Goal: Find specific page/section: Find specific page/section

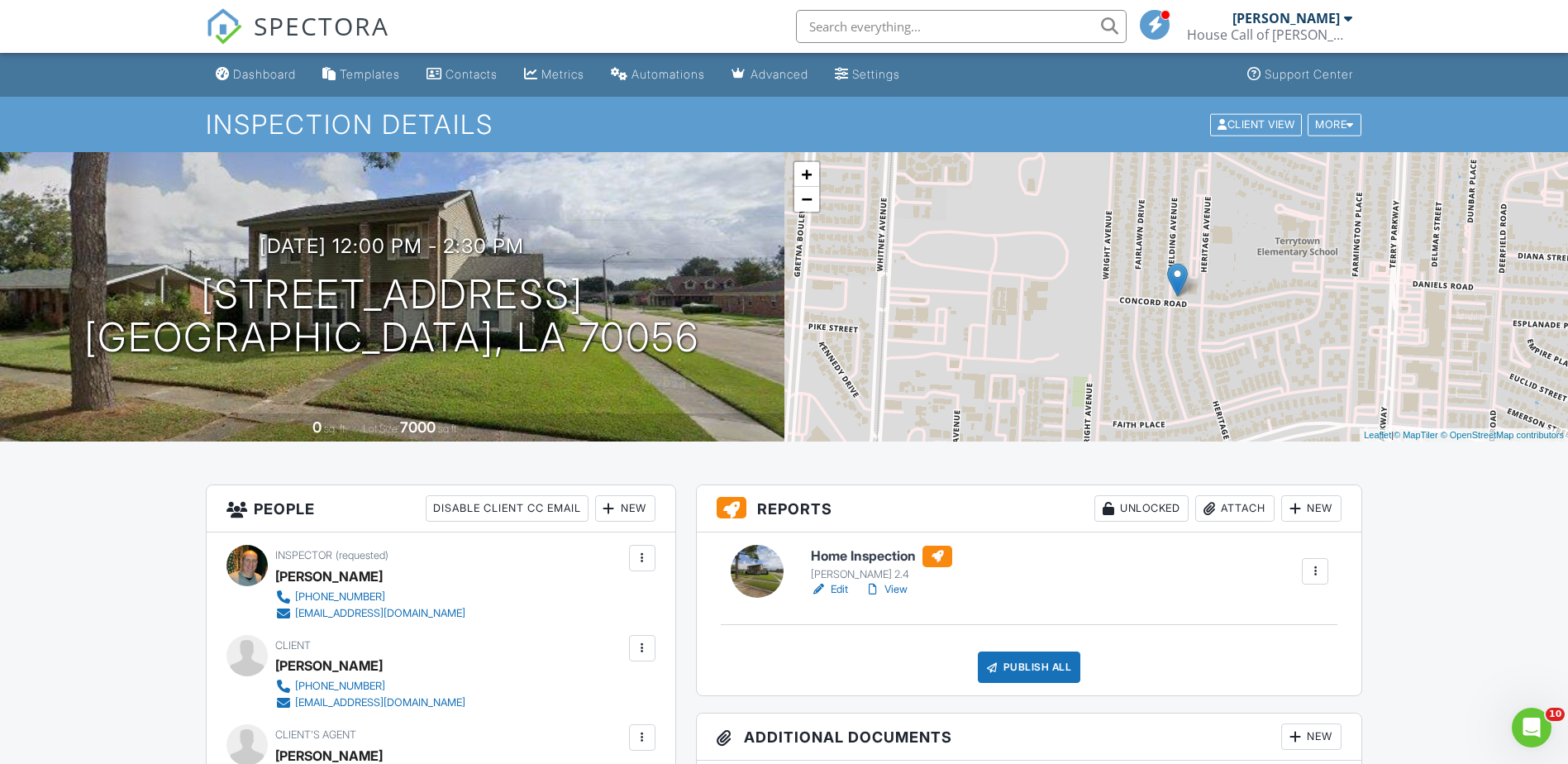
click at [874, 553] on h6 "Home Inspection" at bounding box center [881, 556] width 142 height 22
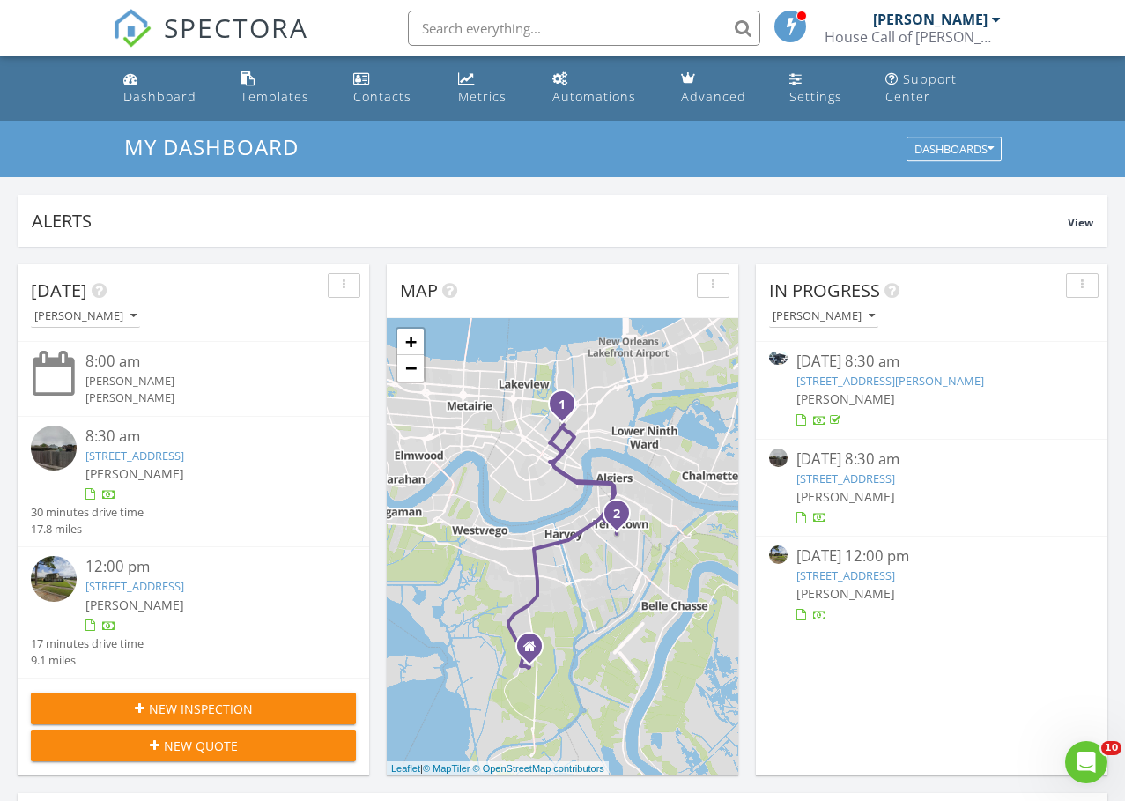
click at [846, 565] on div "[DATE] 12:00 pm" at bounding box center [931, 556] width 271 height 22
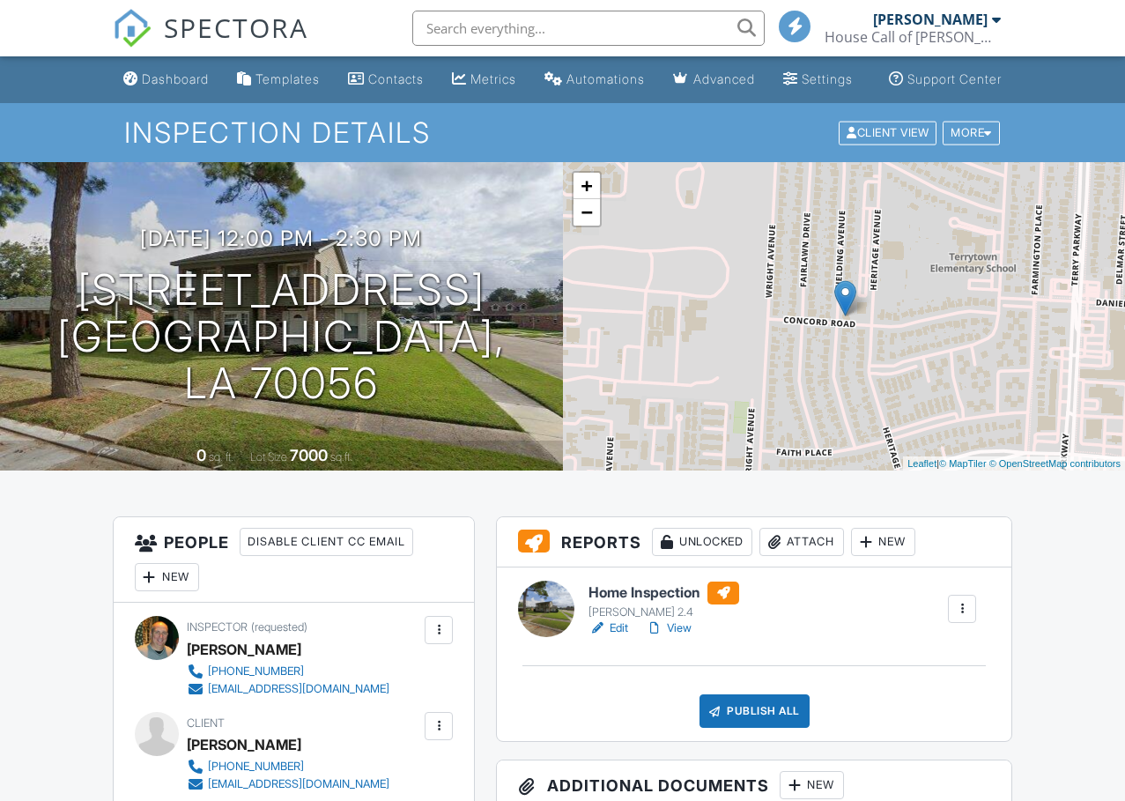
click at [604, 608] on div "Ted 2.4" at bounding box center [663, 612] width 151 height 14
